Goal: Navigation & Orientation: Find specific page/section

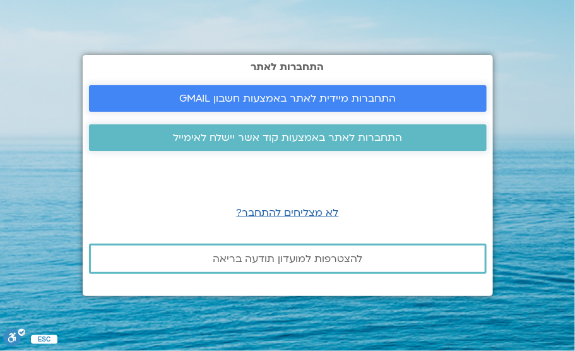
click at [300, 100] on span "התחברות מיידית לאתר באמצעות חשבון GMAIL" at bounding box center [287, 98] width 216 height 11
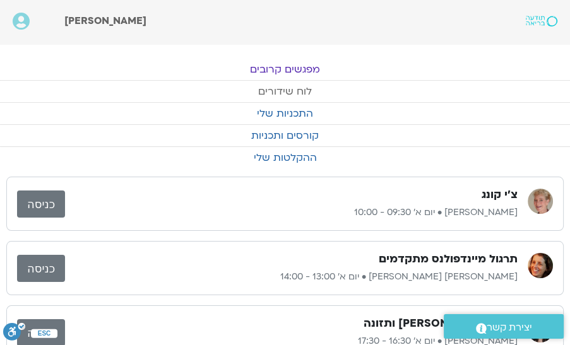
click at [298, 92] on link "לוח שידורים" at bounding box center [285, 91] width 570 height 21
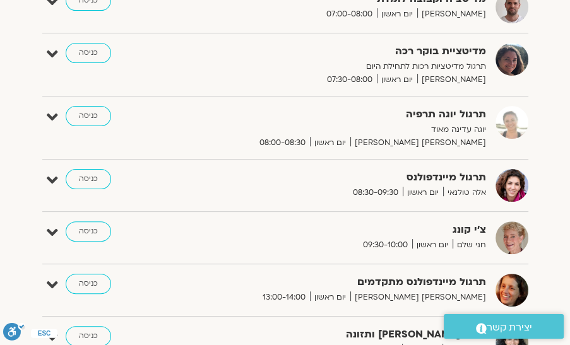
scroll to position [288, 0]
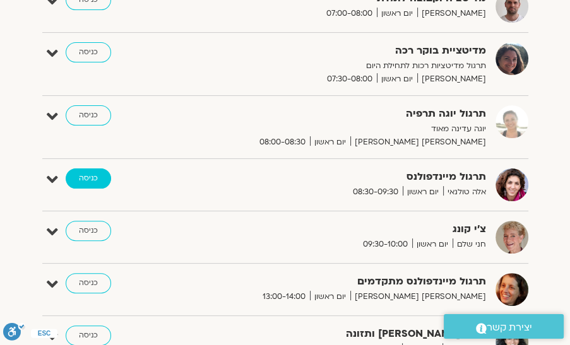
click at [93, 182] on link "כניסה" at bounding box center [88, 178] width 45 height 20
